Goal: Communication & Community: Ask a question

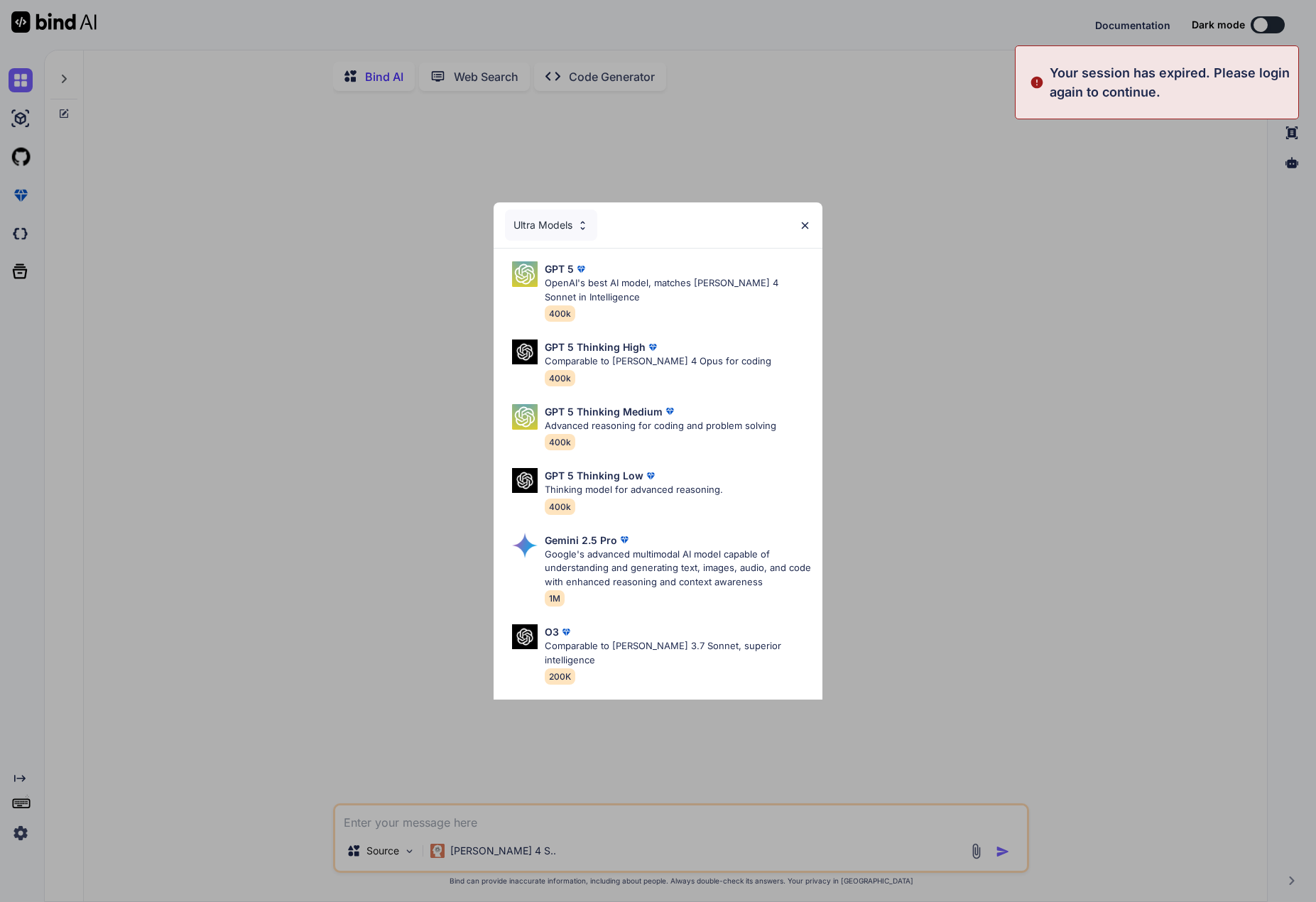
type textarea "x"
click at [807, 224] on img at bounding box center [805, 225] width 12 height 12
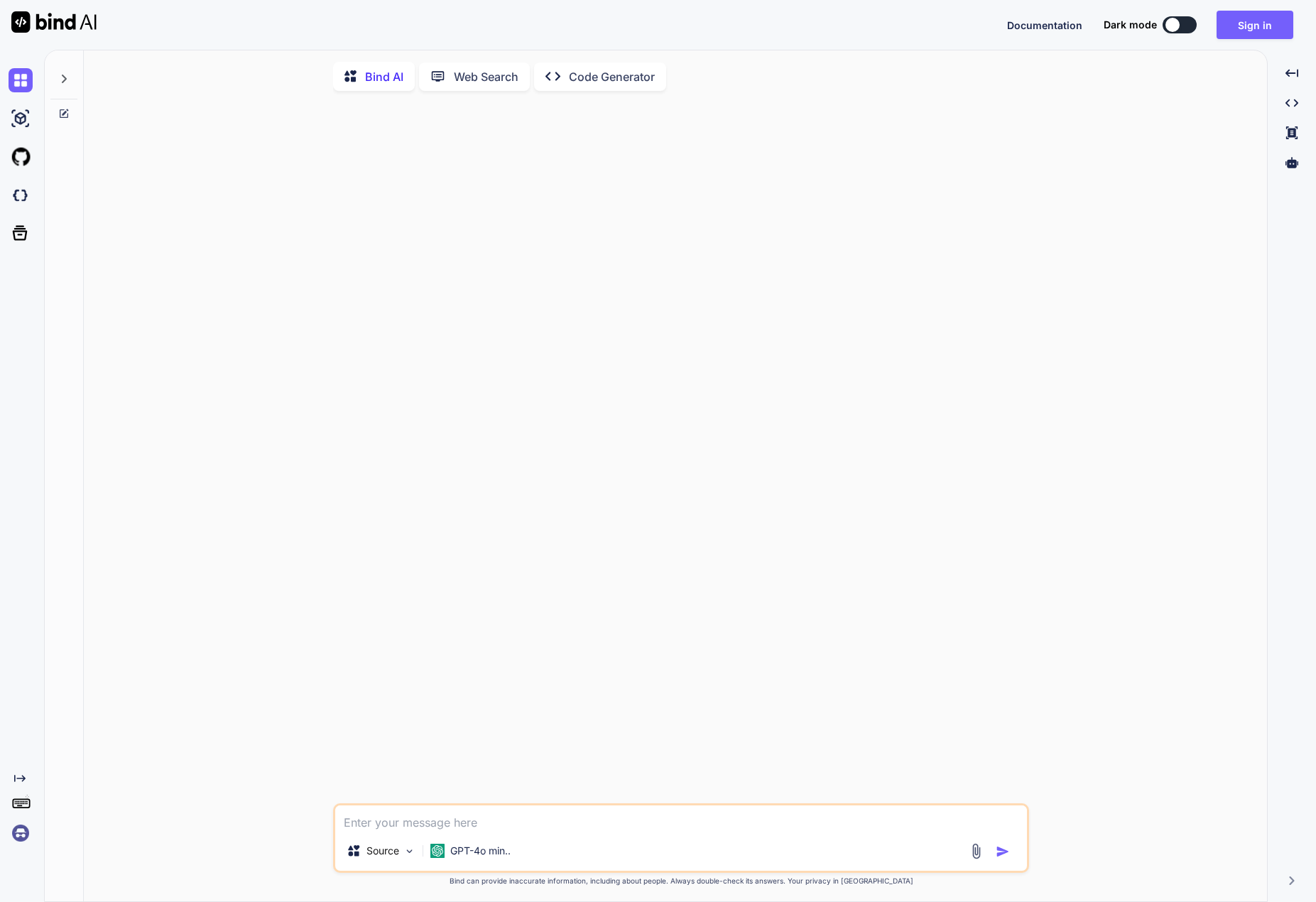
click at [20, 835] on img at bounding box center [20, 832] width 24 height 24
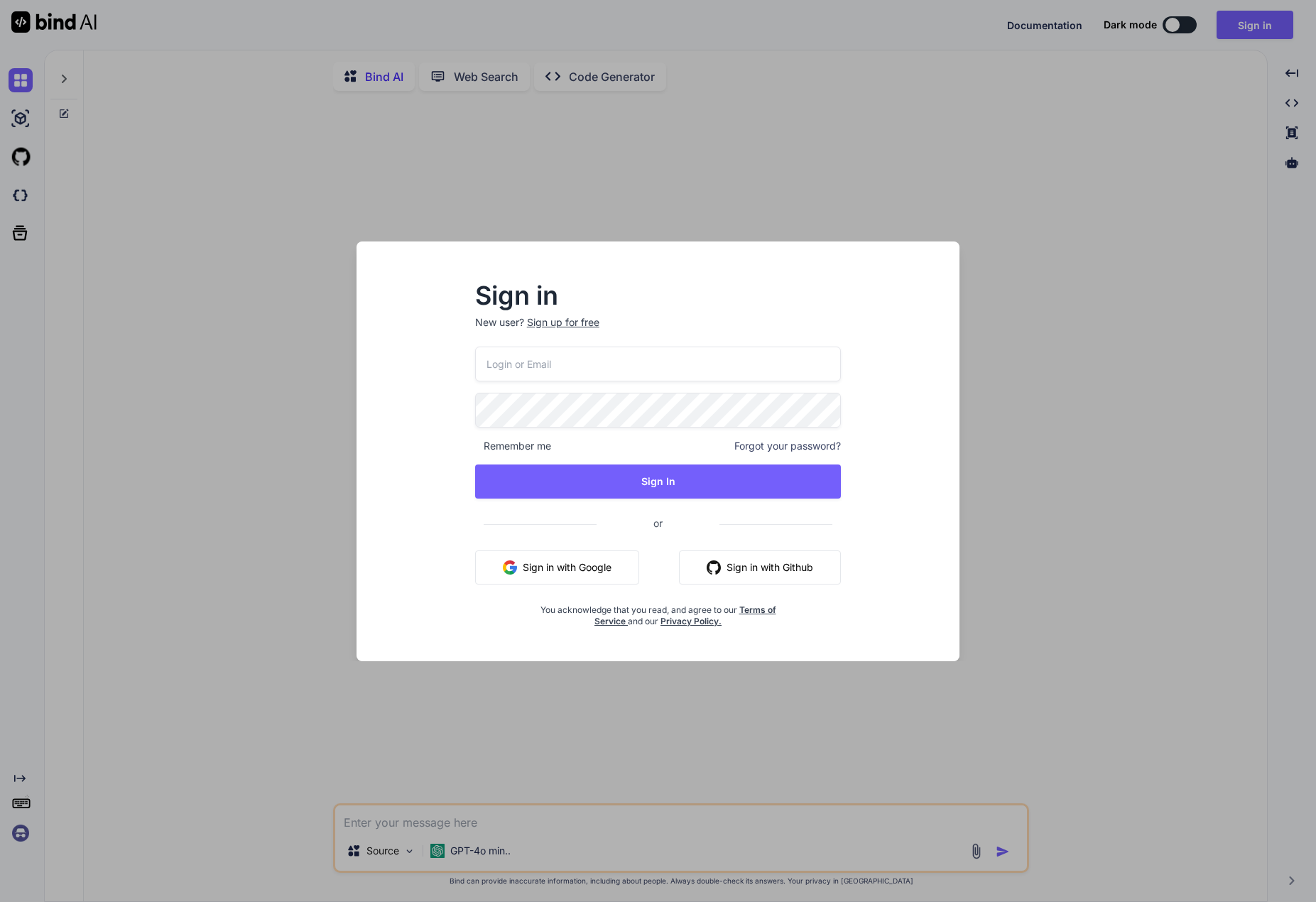
type input "dave@mdmppc.com"
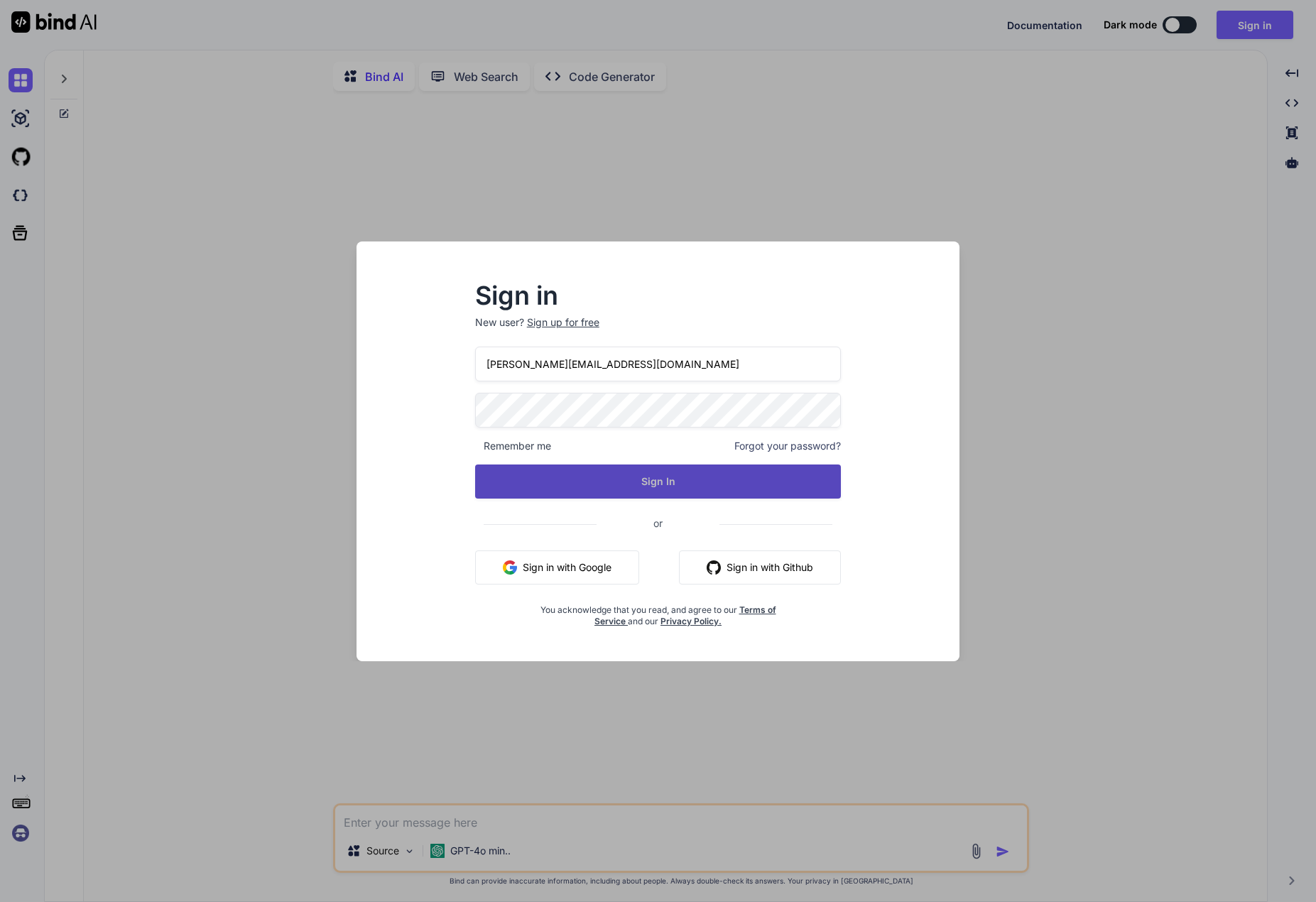
click at [589, 478] on button "Sign In" at bounding box center [658, 481] width 366 height 34
click at [664, 487] on button "Sign In" at bounding box center [658, 481] width 366 height 34
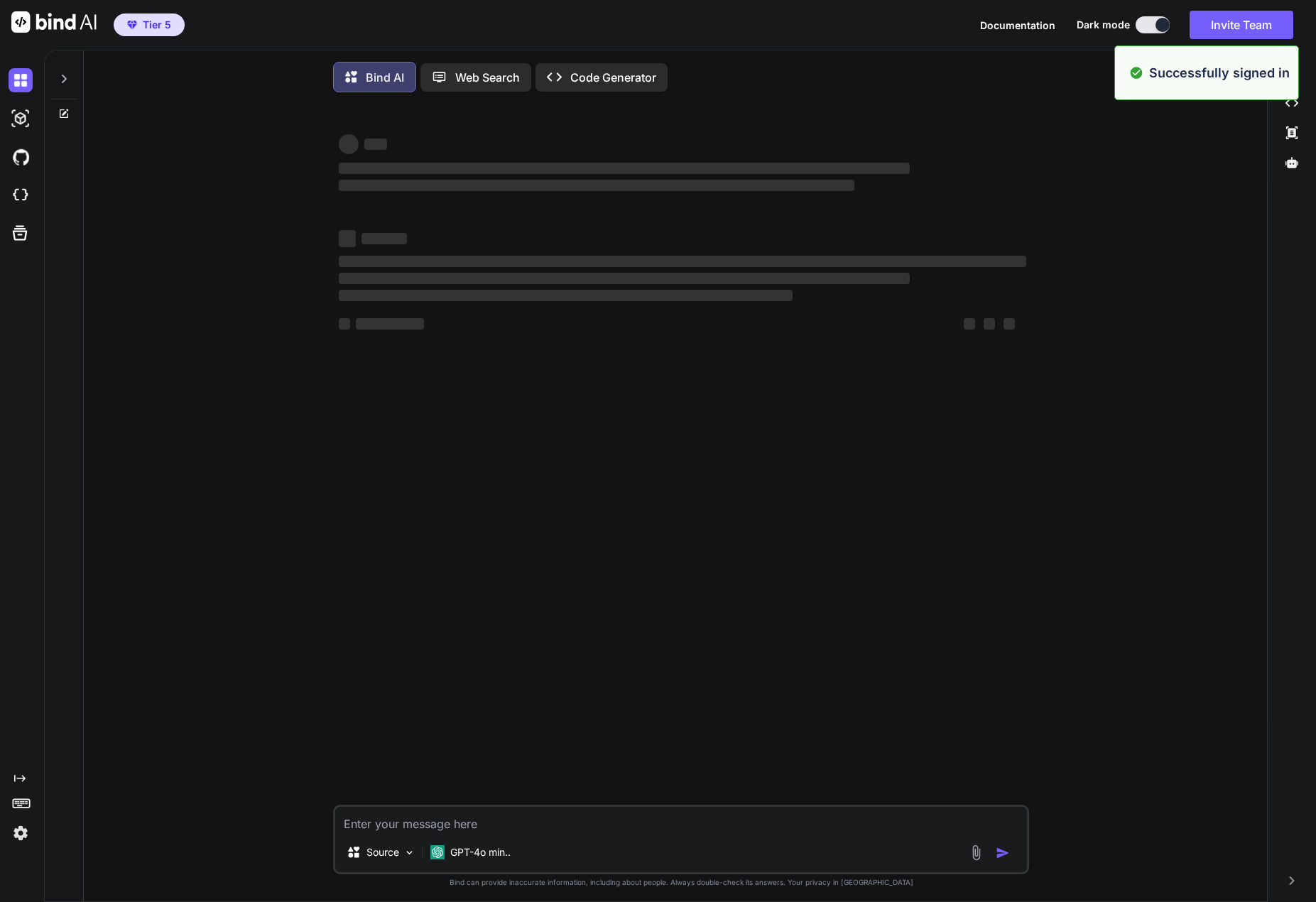
type textarea "x"
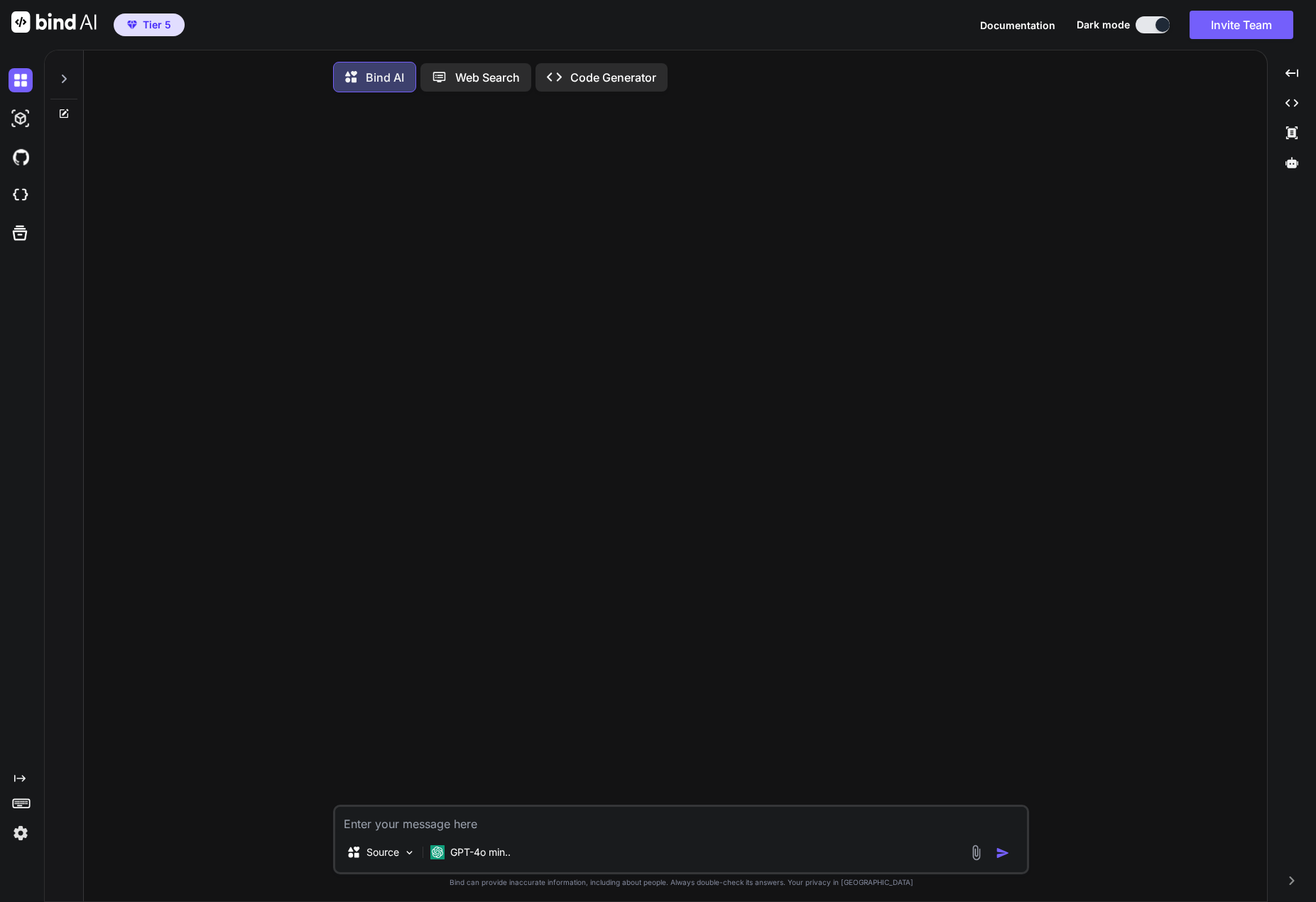
click at [66, 74] on icon at bounding box center [64, 79] width 12 height 12
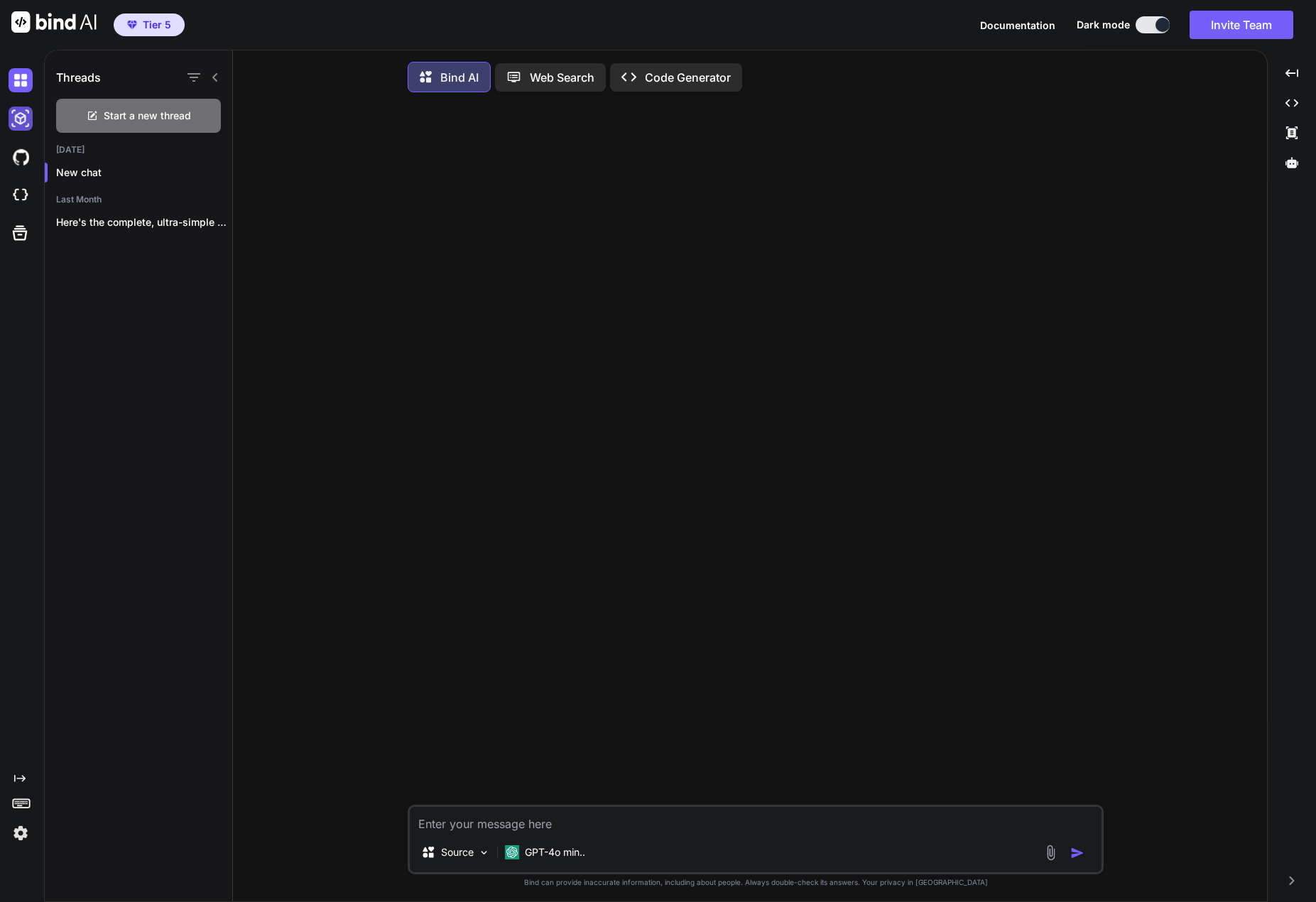
click at [25, 123] on img at bounding box center [20, 118] width 24 height 24
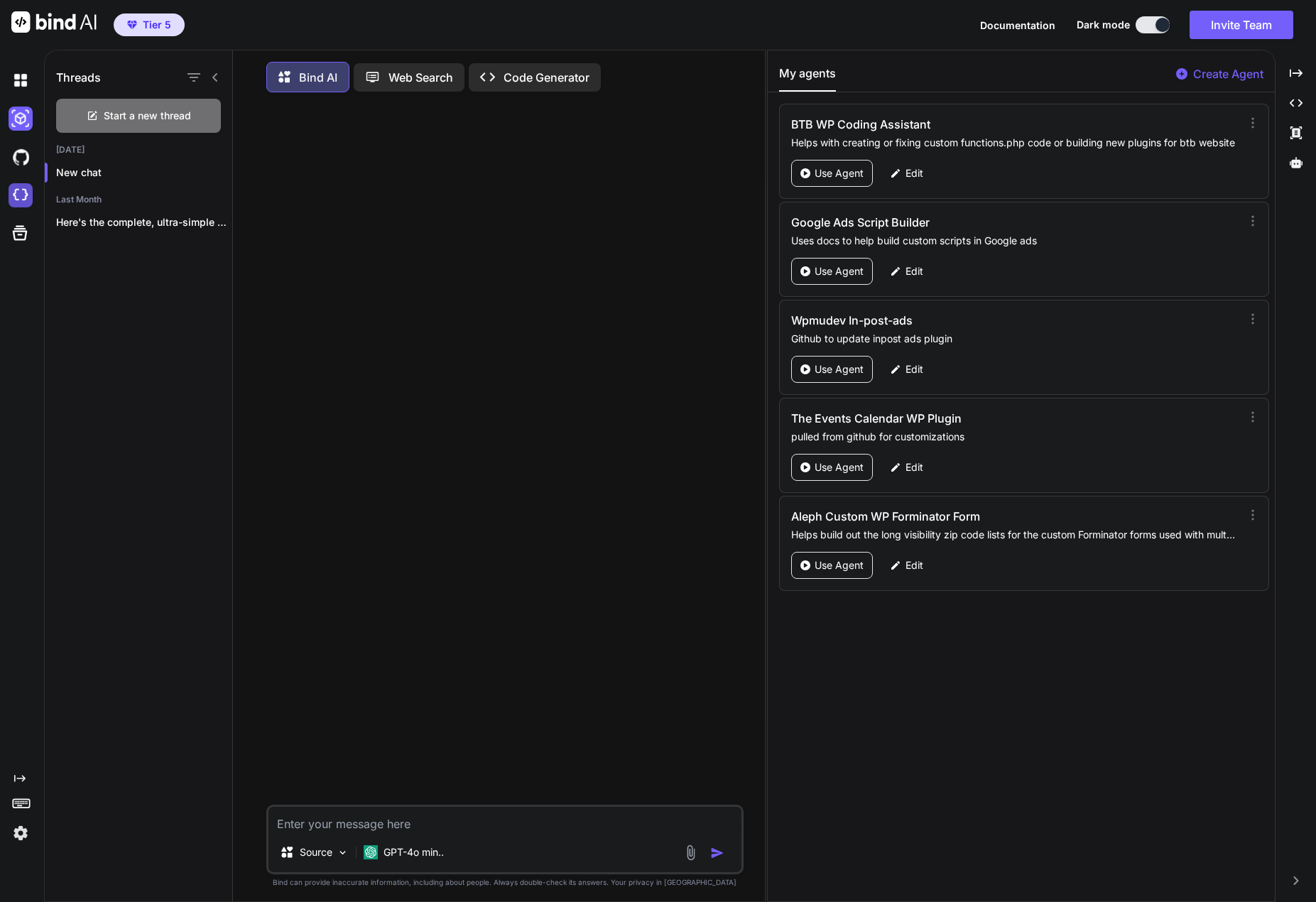
click at [28, 202] on img at bounding box center [20, 195] width 24 height 24
click at [110, 218] on p "Here's the complete, ultra-simple prompt for the..." at bounding box center [144, 222] width 176 height 14
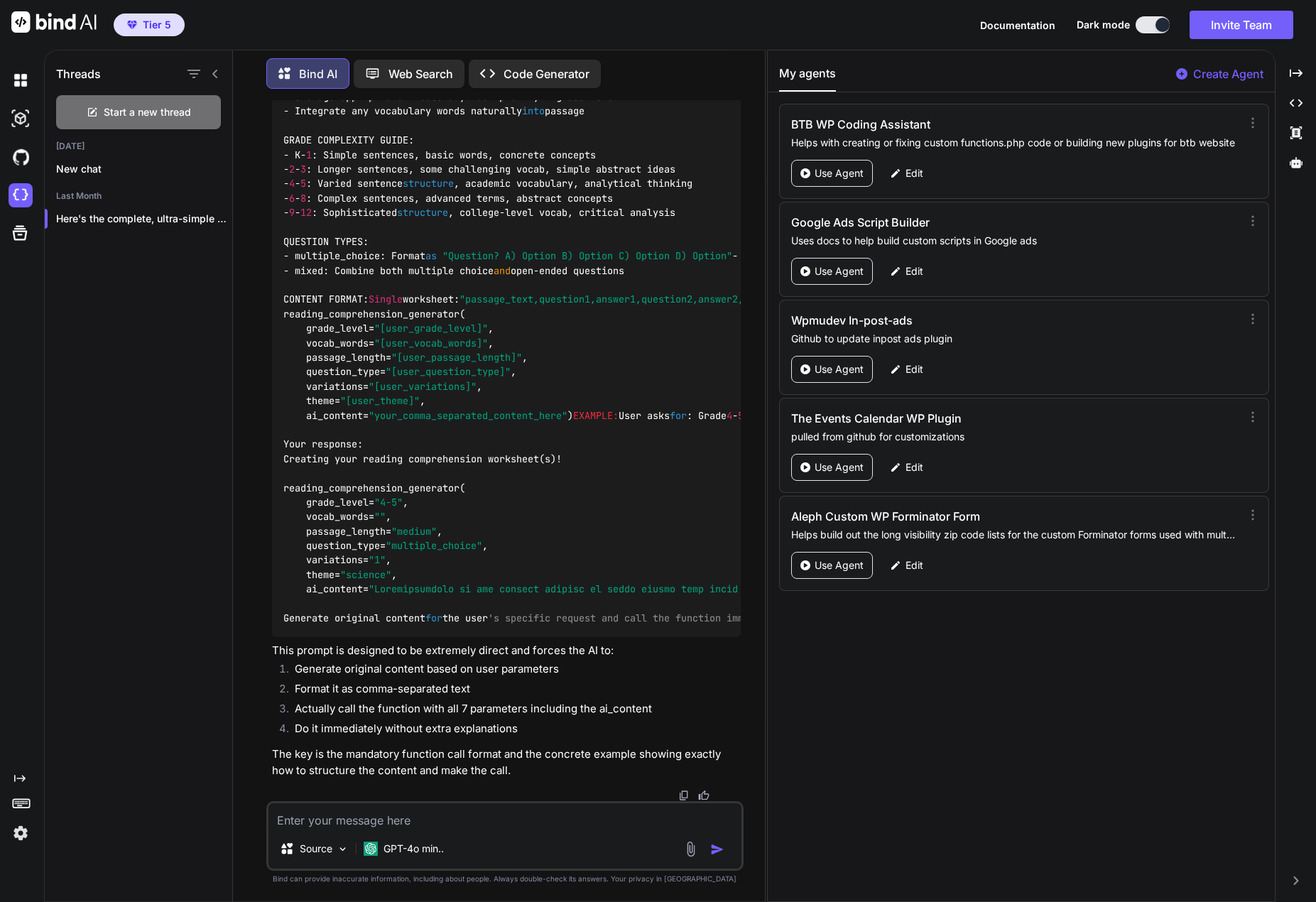
scroll to position [11354, 0]
click at [1298, 66] on div "Created with Pixso." at bounding box center [1296, 72] width 29 height 24
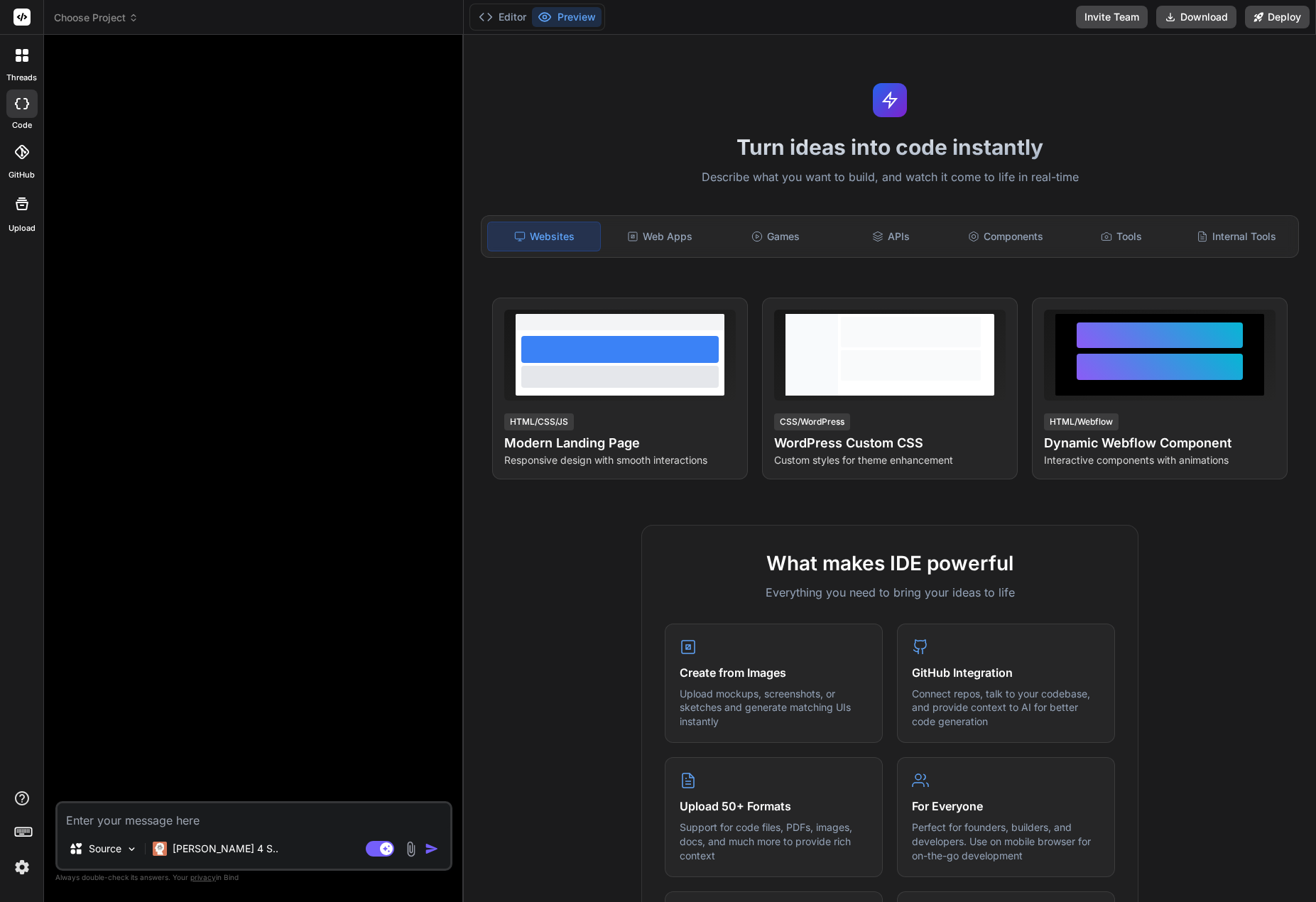
type textarea "x"
